Goal: Task Accomplishment & Management: Use online tool/utility

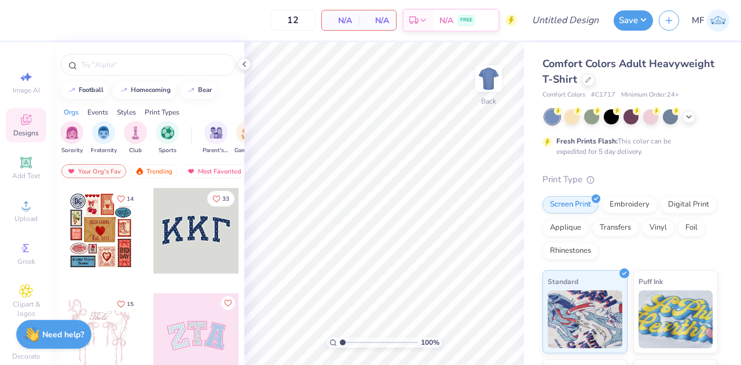
click at [202, 232] on div at bounding box center [196, 231] width 86 height 86
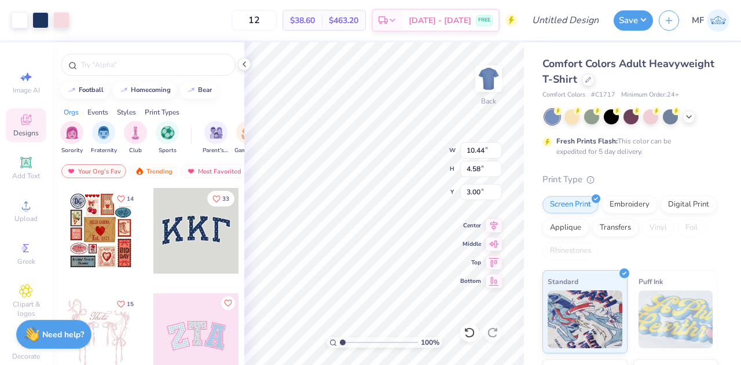
click at [687, 116] on icon at bounding box center [689, 116] width 9 height 9
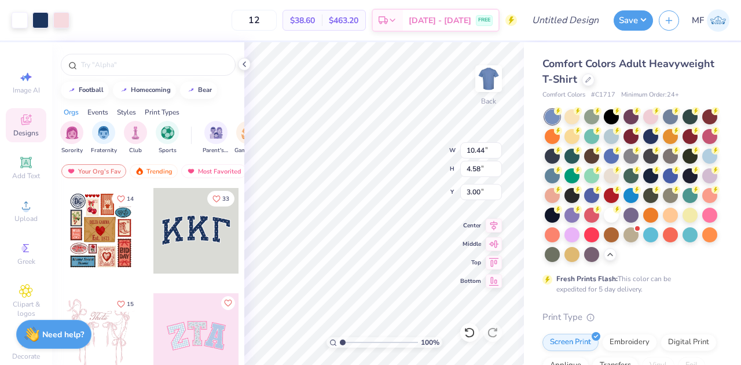
click at [560, 214] on div at bounding box center [552, 215] width 15 height 15
click at [423, 137] on div "100 % Back W 10.26 10.26 " H 4.38 4.38 " Y 3.09 3.09 " Center Middle Top Bottom" at bounding box center [384, 203] width 280 height 323
click at [409, 141] on div "100 % Back W 10.17 10.17 " H 4.25 4.25 " Y 3.11 3.11 " Center Middle Top Bottom" at bounding box center [384, 203] width 280 height 323
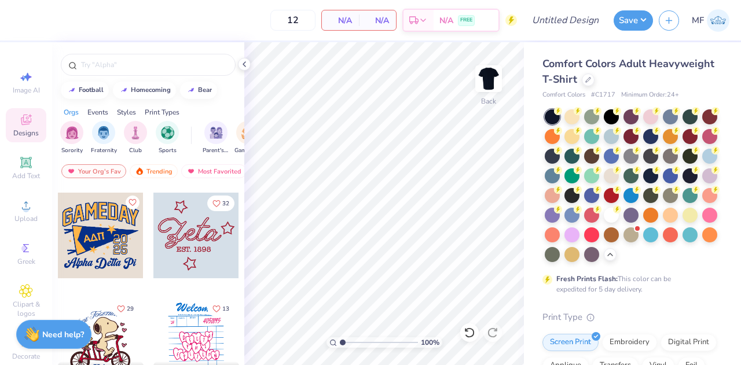
scroll to position [2731, 0]
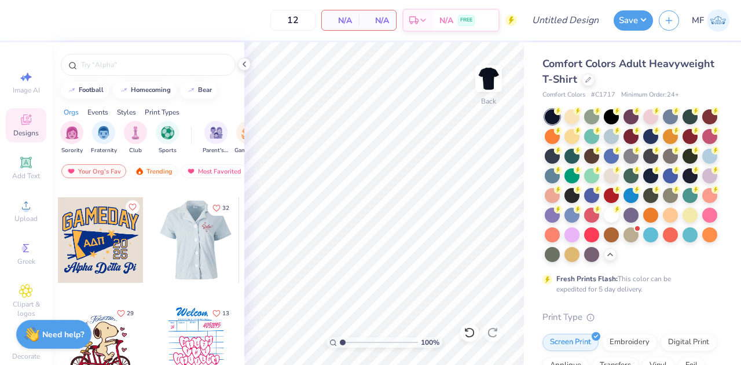
click at [202, 240] on div at bounding box center [196, 240] width 86 height 86
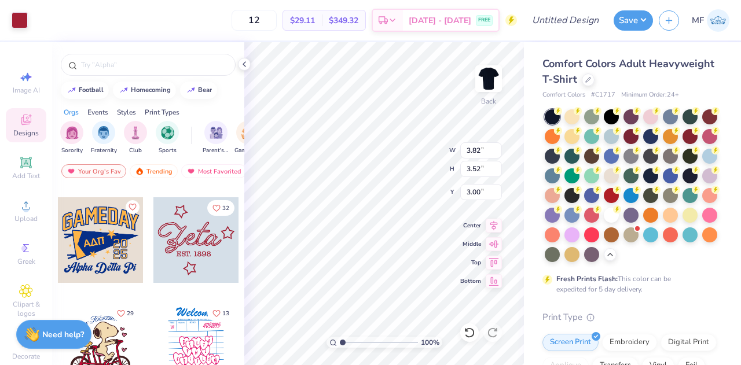
type input "3.17"
type input "1.57"
type input "3.85"
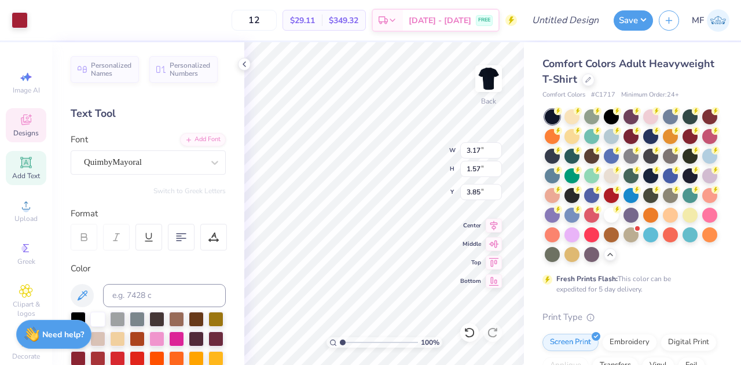
scroll to position [9, 1]
type textarea "Z"
type textarea "Inter-Greek Council"
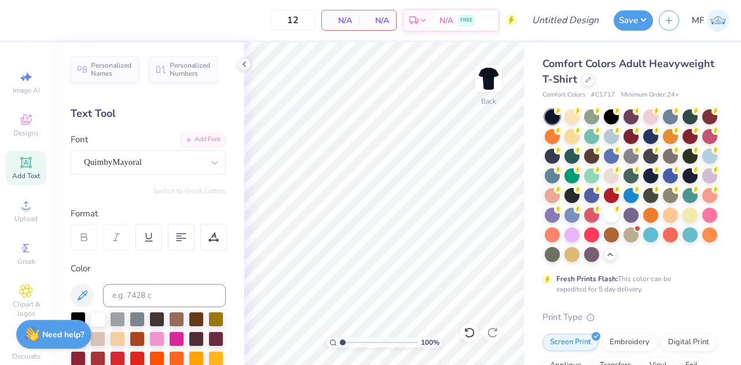
click at [21, 126] on icon at bounding box center [26, 120] width 14 height 14
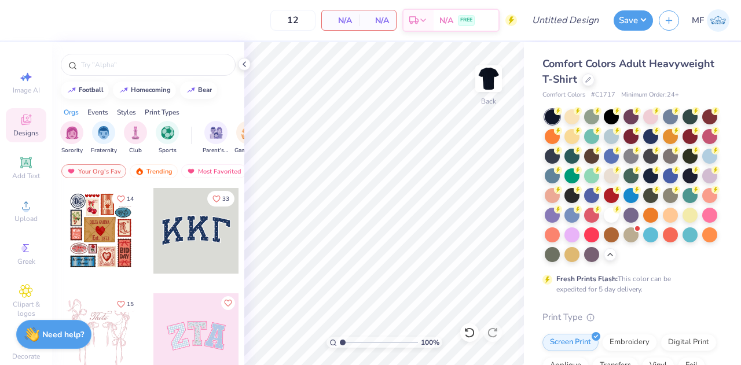
click at [28, 252] on icon at bounding box center [26, 248] width 14 height 14
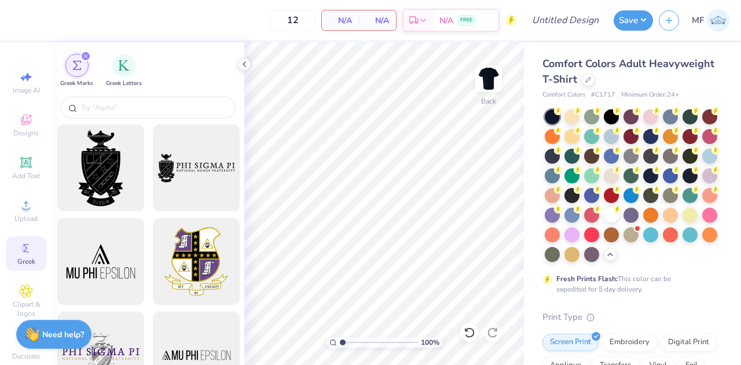
click at [23, 123] on icon at bounding box center [26, 120] width 10 height 10
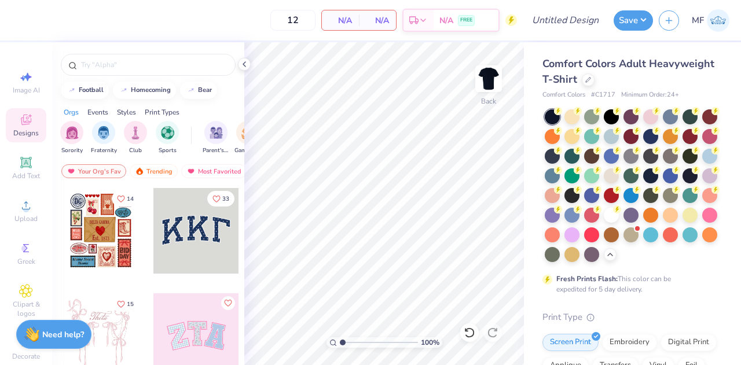
click at [134, 127] on img "filter for Club" at bounding box center [135, 132] width 13 height 13
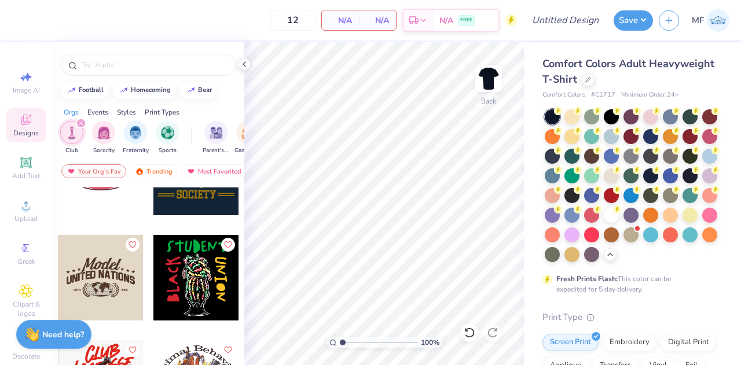
scroll to position [1270, 0]
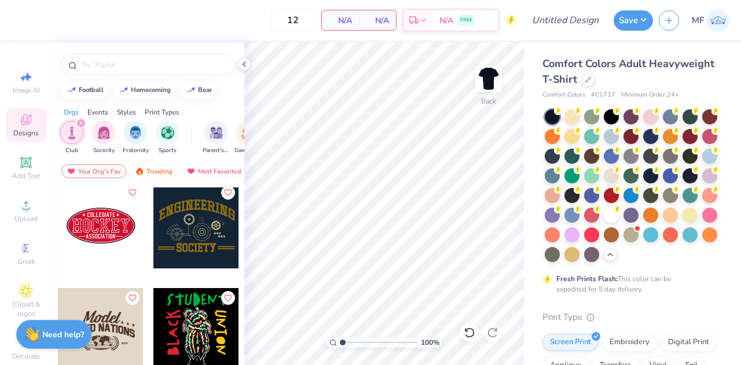
click at [112, 226] on div at bounding box center [101, 226] width 86 height 86
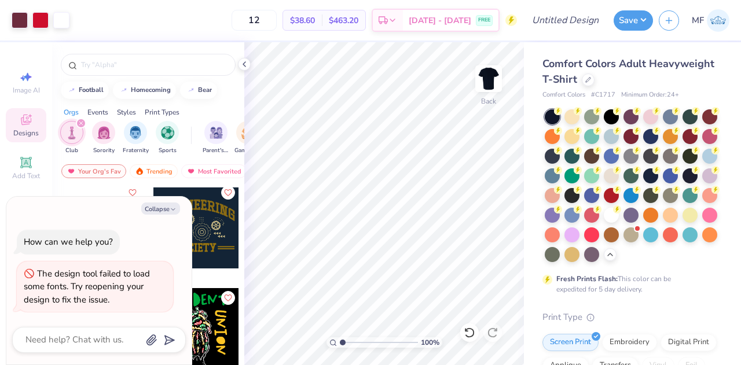
click at [160, 210] on button "Collapse" at bounding box center [160, 209] width 39 height 12
type textarea "x"
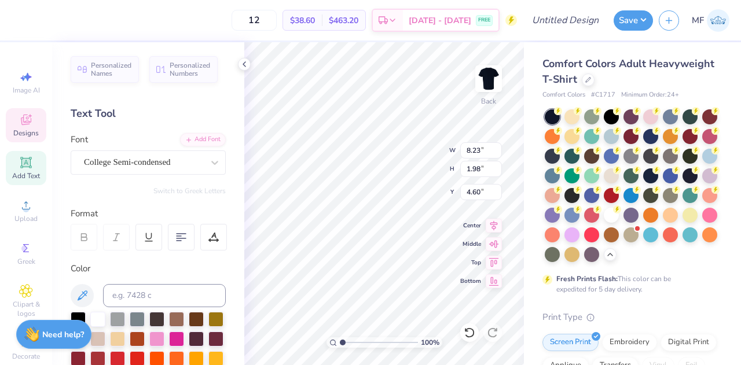
scroll to position [9, 3]
type textarea "H"
type input "9.40"
type input "4.72"
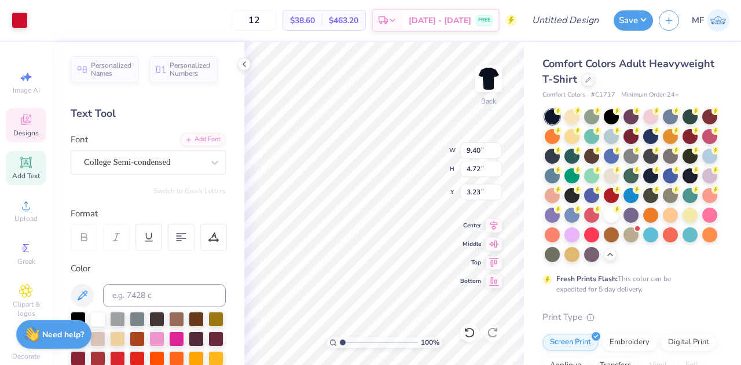
type input "3.23"
click at [468, 331] on icon at bounding box center [467, 330] width 2 height 2
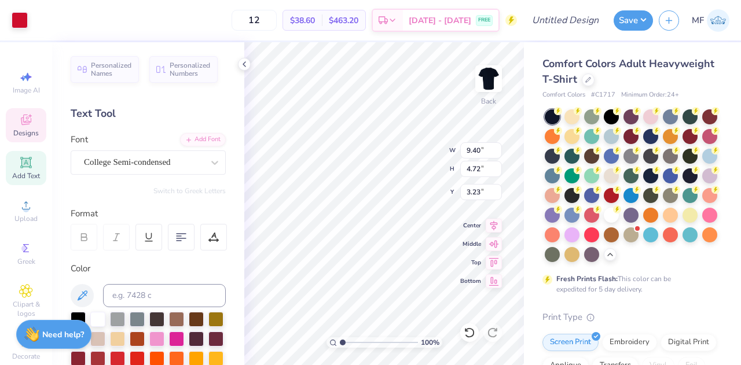
click at [468, 331] on icon at bounding box center [467, 330] width 2 height 2
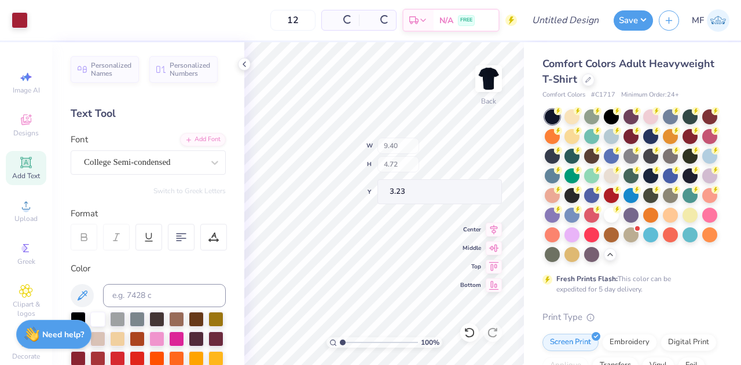
type input "3.82"
type input "3.52"
type input "3.00"
click at [19, 116] on icon at bounding box center [26, 120] width 14 height 14
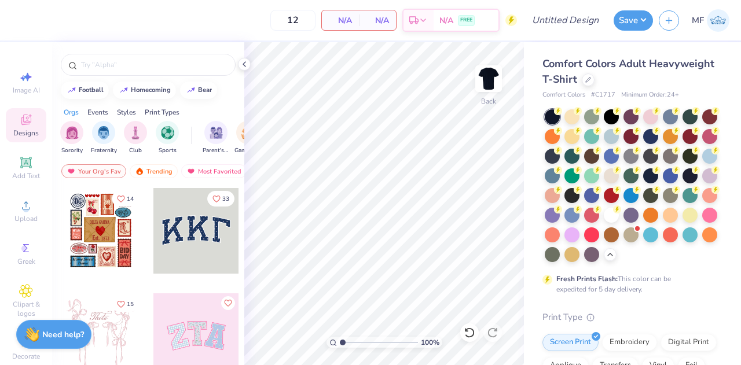
click at [133, 122] on div "filter for Club" at bounding box center [135, 132] width 23 height 23
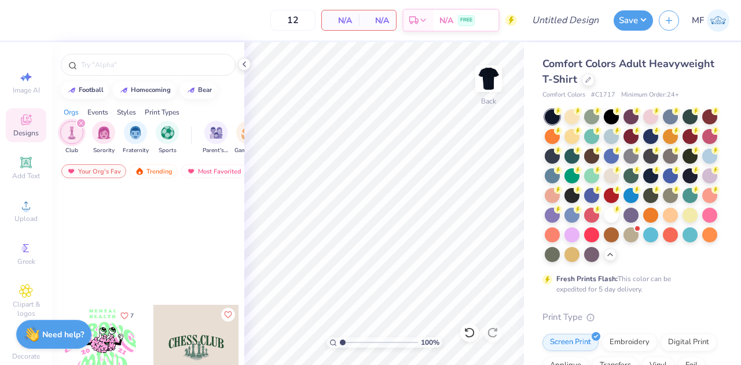
scroll to position [1243, 0]
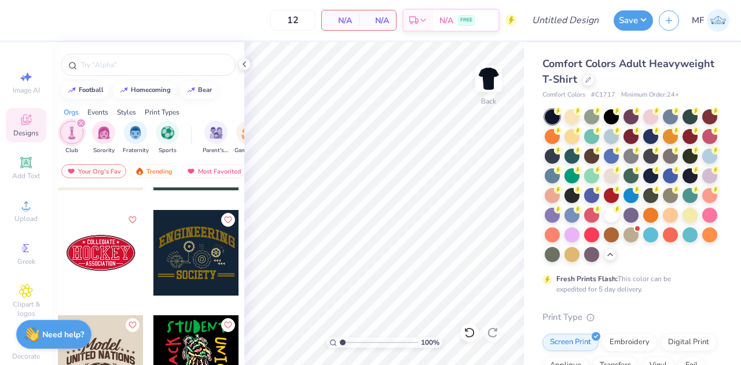
click at [112, 264] on div at bounding box center [101, 253] width 86 height 86
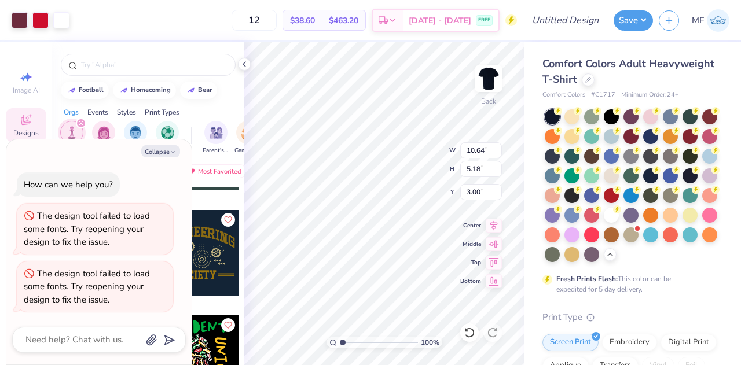
click at [167, 149] on button "Collapse" at bounding box center [160, 151] width 39 height 12
type textarea "x"
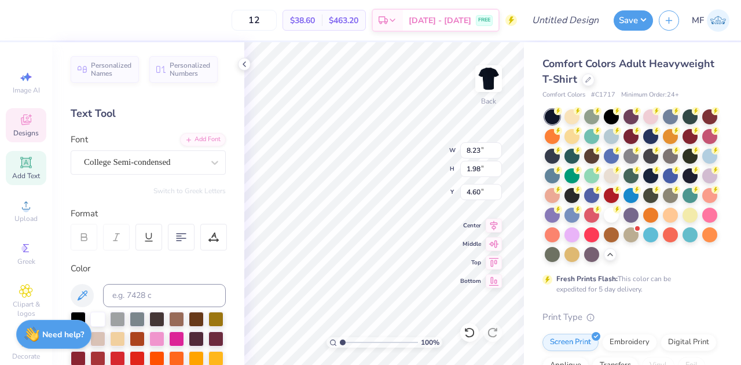
scroll to position [9, 3]
type textarea "H"
type textarea "greek"
type textarea "inter"
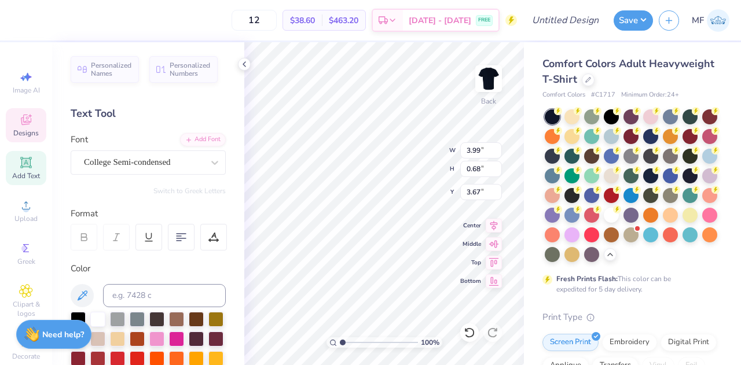
scroll to position [9, 2]
type input "4.28"
type input "6.78"
type textarea "council"
type input "4.40"
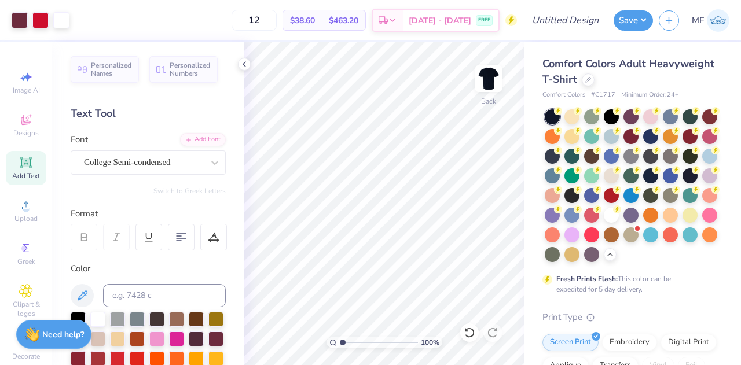
click at [42, 20] on div at bounding box center [40, 20] width 16 height 16
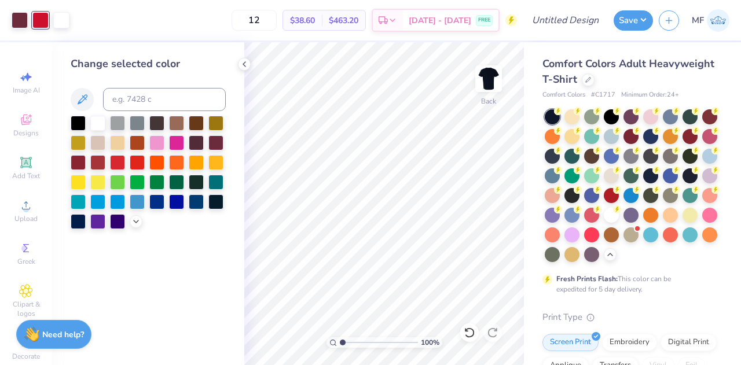
click at [98, 180] on div at bounding box center [97, 182] width 15 height 15
click at [215, 160] on div at bounding box center [215, 162] width 15 height 15
click at [19, 18] on div at bounding box center [20, 20] width 16 height 16
click at [158, 200] on div at bounding box center [156, 202] width 15 height 15
click at [94, 119] on div at bounding box center [97, 123] width 15 height 15
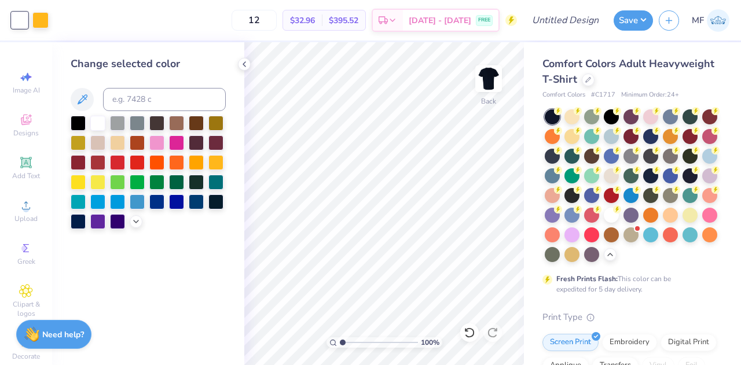
click at [134, 219] on icon at bounding box center [135, 221] width 9 height 9
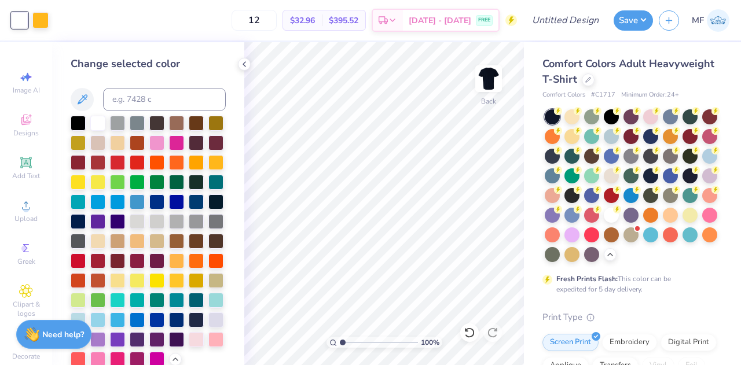
scroll to position [55, 0]
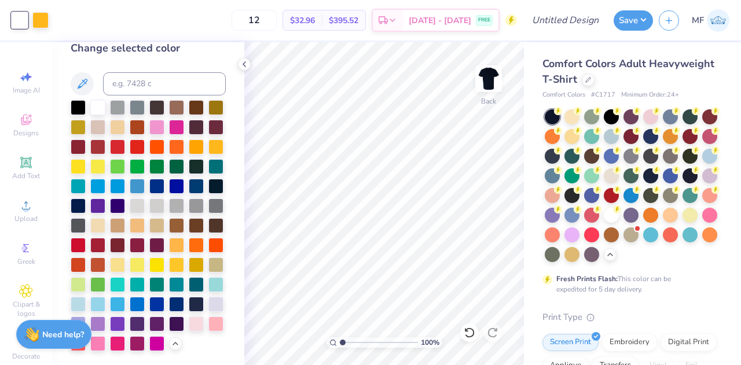
click at [44, 21] on div at bounding box center [40, 20] width 16 height 16
click at [125, 258] on div at bounding box center [117, 265] width 15 height 15
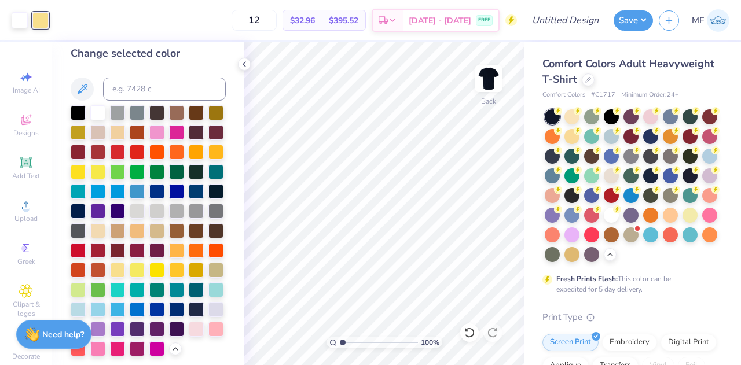
scroll to position [0, 0]
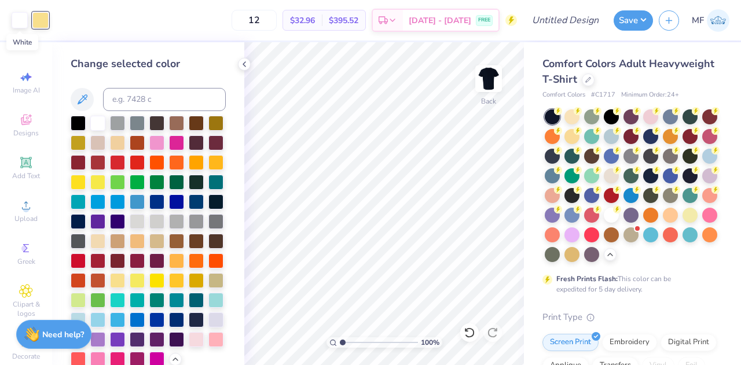
click at [21, 14] on div at bounding box center [20, 20] width 16 height 16
click at [125, 202] on div at bounding box center [117, 202] width 15 height 15
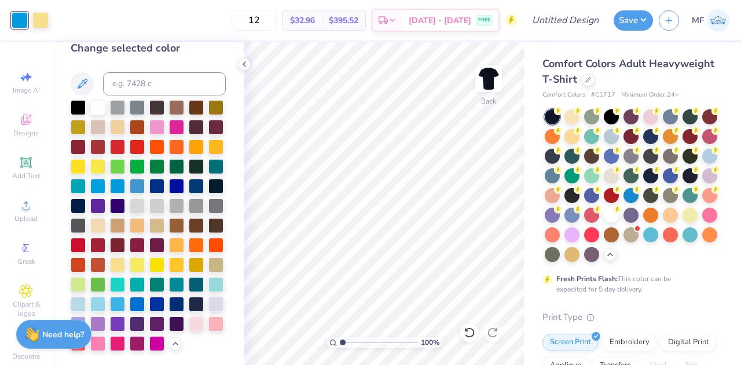
scroll to position [55, 0]
click at [86, 159] on div at bounding box center [78, 166] width 15 height 15
click at [208, 140] on div at bounding box center [215, 147] width 15 height 15
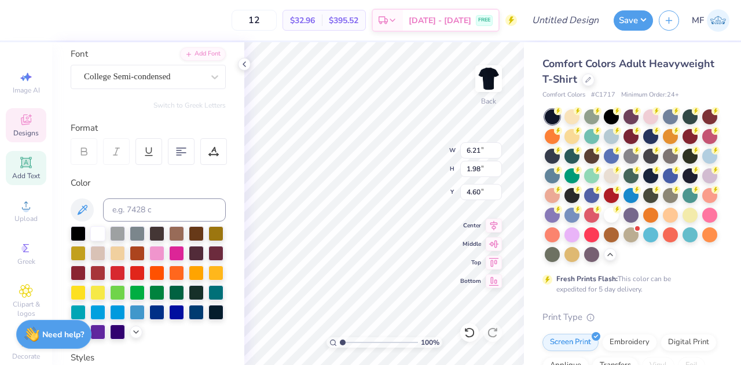
scroll to position [100, 0]
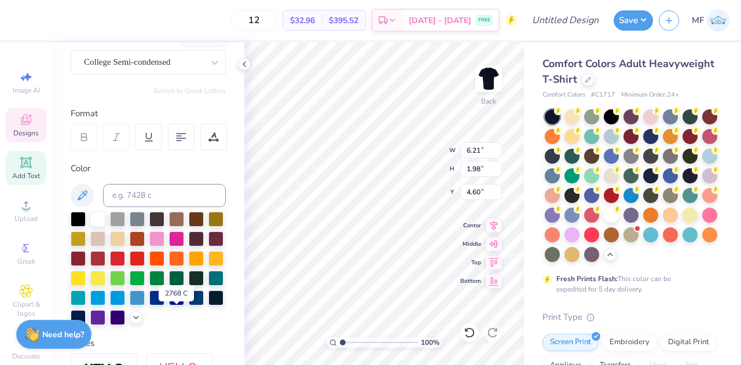
click at [86, 317] on div at bounding box center [78, 317] width 15 height 15
type input "1.84"
type input "0.66"
type input "3.64"
click at [86, 315] on div at bounding box center [78, 317] width 15 height 15
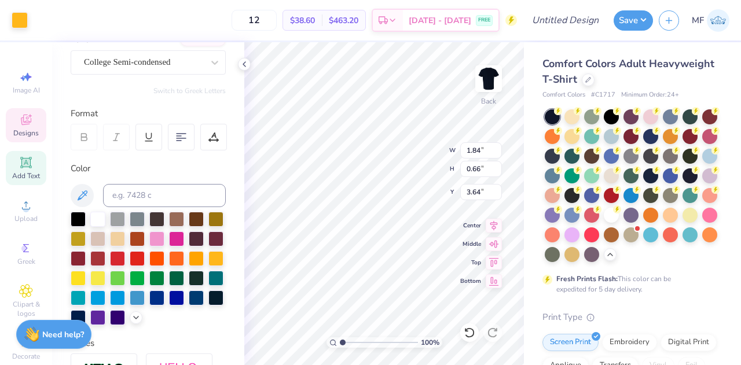
type input "0.49"
type input "0.47"
type input "3.79"
click at [86, 313] on div at bounding box center [78, 317] width 15 height 15
click at [86, 320] on div at bounding box center [78, 317] width 15 height 15
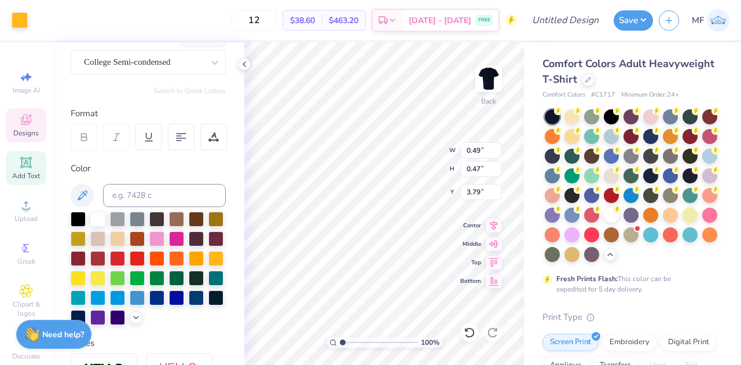
click at [86, 313] on div at bounding box center [78, 317] width 15 height 15
type input "2.70"
type input "0.66"
type input "6.85"
click at [86, 313] on div at bounding box center [78, 317] width 15 height 15
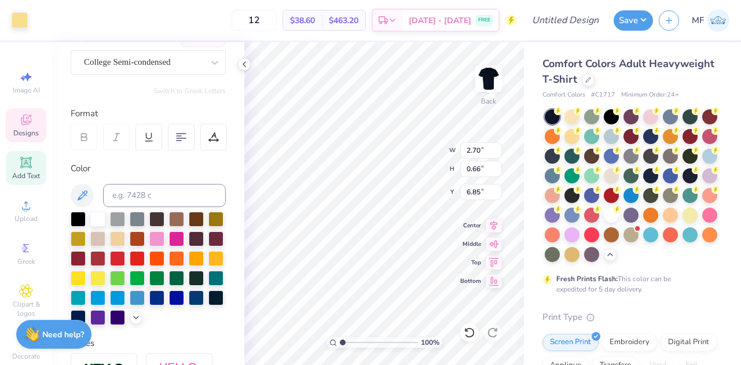
type input "9.40"
type input "4.72"
type input "3.23"
type input "10.68"
type input "5.57"
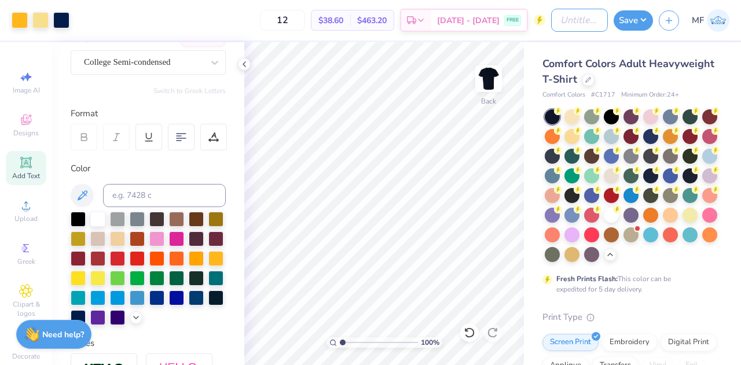
click at [561, 14] on input "Design Title" at bounding box center [579, 20] width 57 height 23
type input "IGC Oval Merch"
click at [624, 21] on button "Save" at bounding box center [633, 20] width 39 height 20
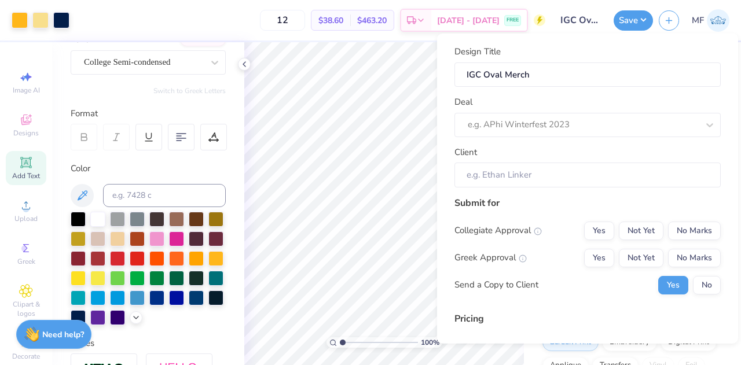
click at [567, 118] on div at bounding box center [583, 125] width 230 height 16
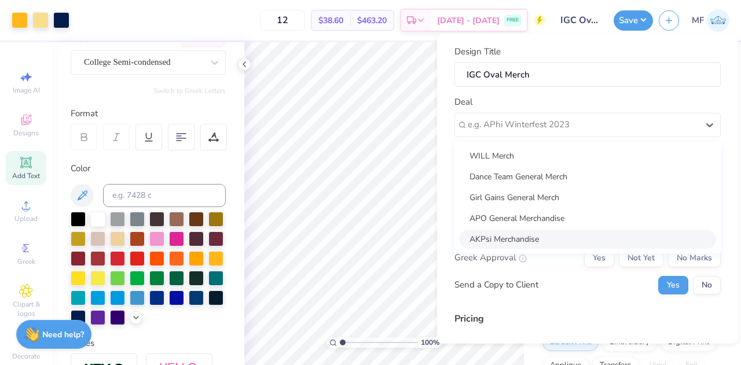
click at [519, 234] on div "AKPsi Merchandise" at bounding box center [587, 238] width 257 height 19
type input "[PERSON_NAME]"
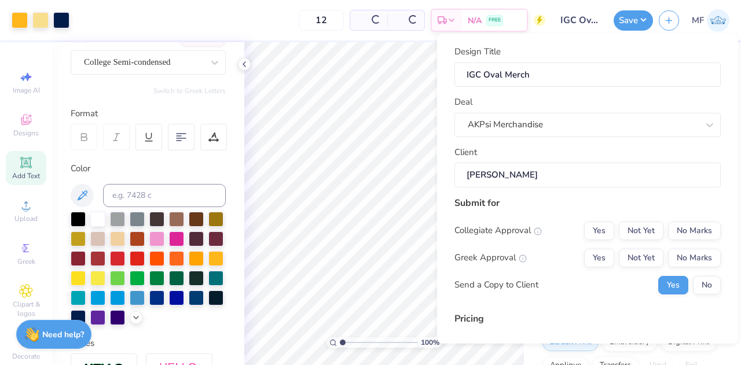
type input "$45.09"
drag, startPoint x: 585, startPoint y: 180, endPoint x: 456, endPoint y: 187, distance: 128.8
click at [456, 187] on div "Design Title IGC Oval Merch Deal AKPsi Merchandise Client [PERSON_NAME] Submit …" at bounding box center [588, 236] width 266 height 382
click at [600, 145] on div "Design Title IGC Oval Merch Deal AKPsi Merchandise Client [PERSON_NAME]" at bounding box center [588, 116] width 266 height 142
click at [632, 229] on button "Not Yet" at bounding box center [641, 230] width 45 height 19
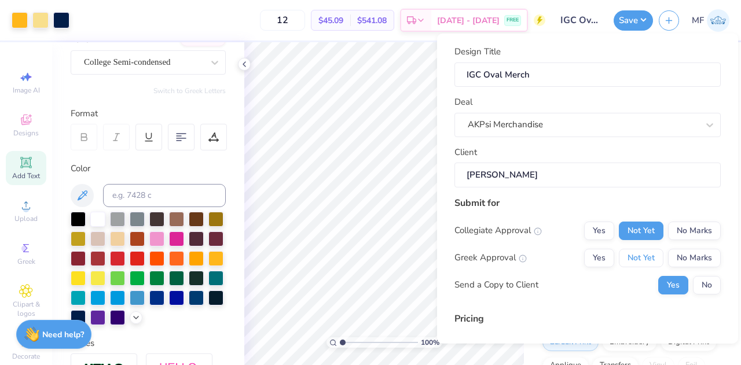
click at [638, 258] on button "Not Yet" at bounding box center [641, 257] width 45 height 19
click at [697, 292] on button "No" at bounding box center [707, 285] width 28 height 19
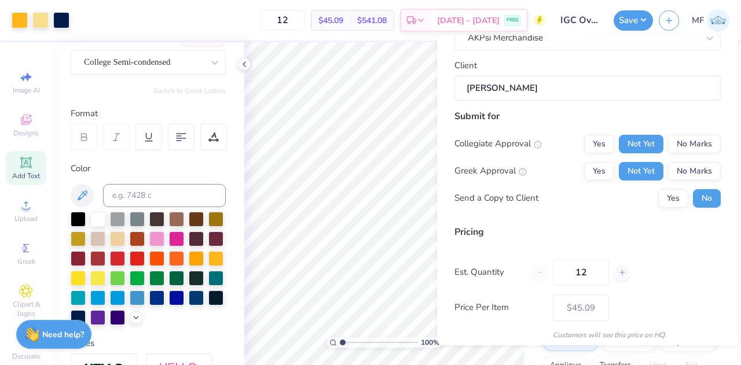
scroll to position [131, 0]
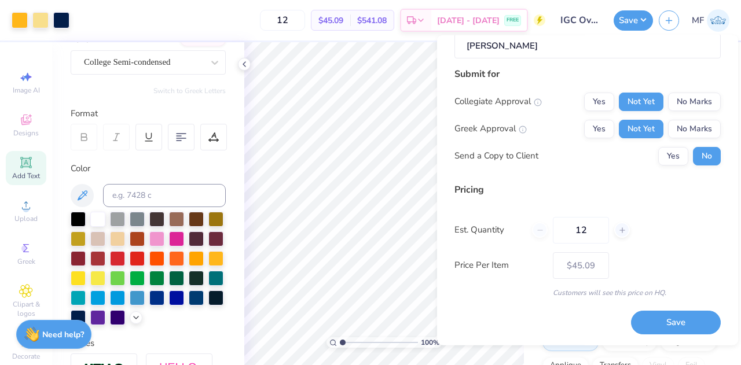
click at [542, 232] on div "12" at bounding box center [581, 230] width 98 height 27
click at [584, 226] on input "12" at bounding box center [581, 230] width 56 height 27
click at [533, 228] on div "12" at bounding box center [581, 230] width 98 height 27
click at [620, 233] on icon at bounding box center [622, 230] width 8 height 8
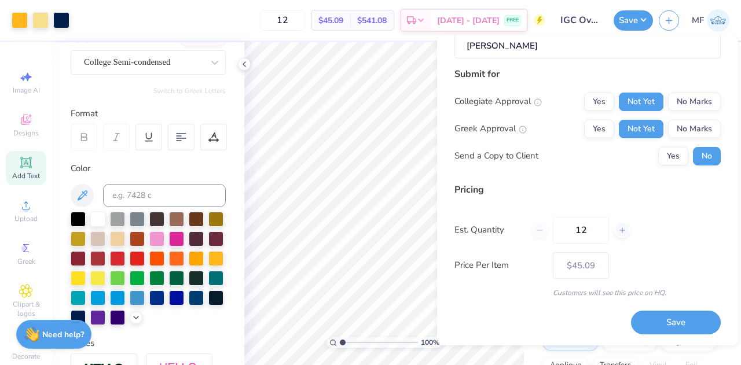
type input "13"
type input "$43.79"
click at [539, 232] on icon at bounding box center [540, 230] width 8 height 8
type input "12"
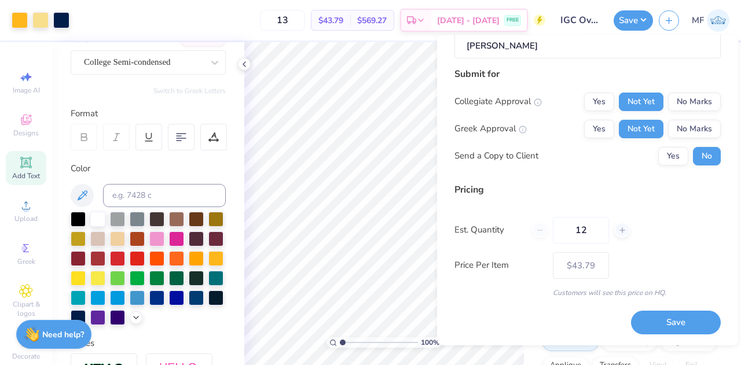
type input "12"
click at [646, 319] on button "Save" at bounding box center [676, 323] width 90 height 24
type input "– –"
